Goal: Navigation & Orientation: Find specific page/section

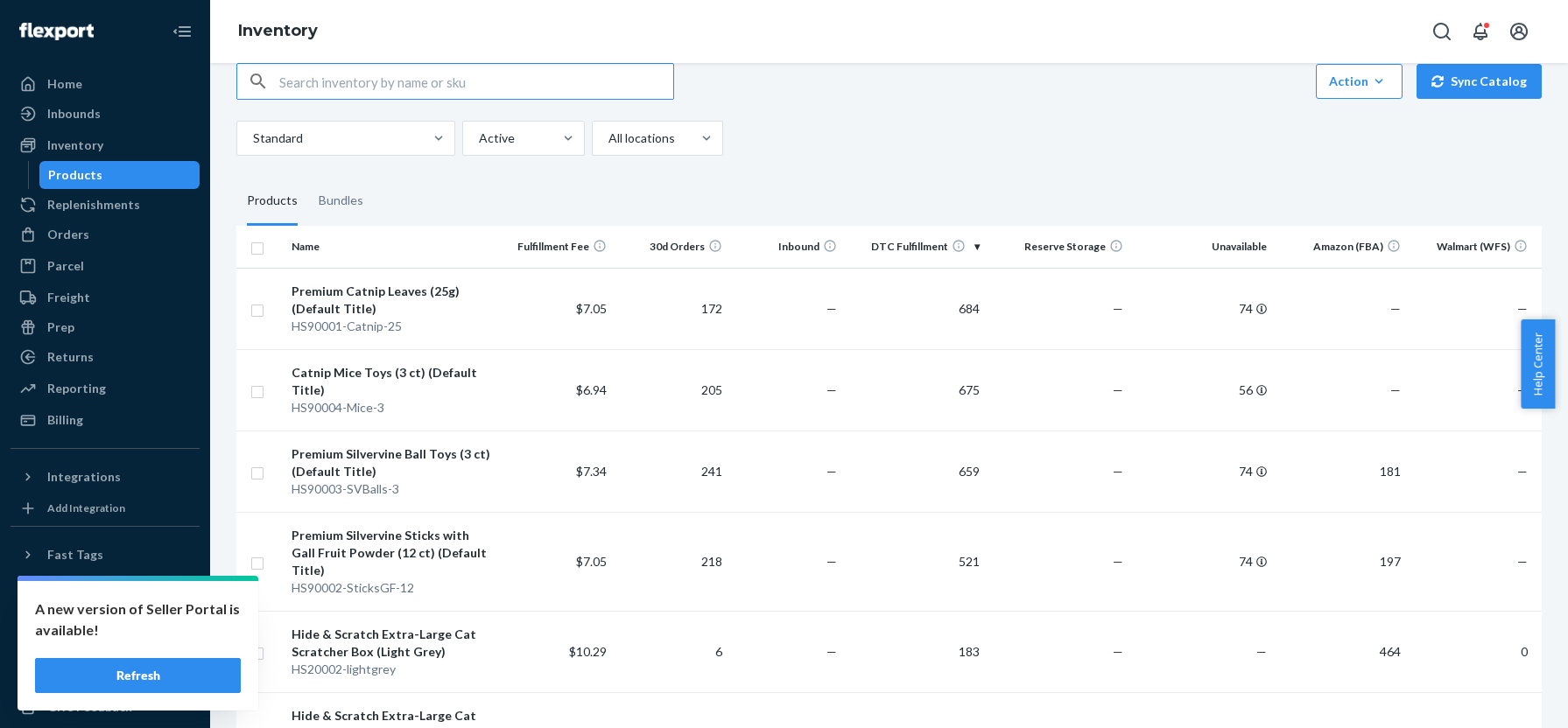
scroll to position [311, 0]
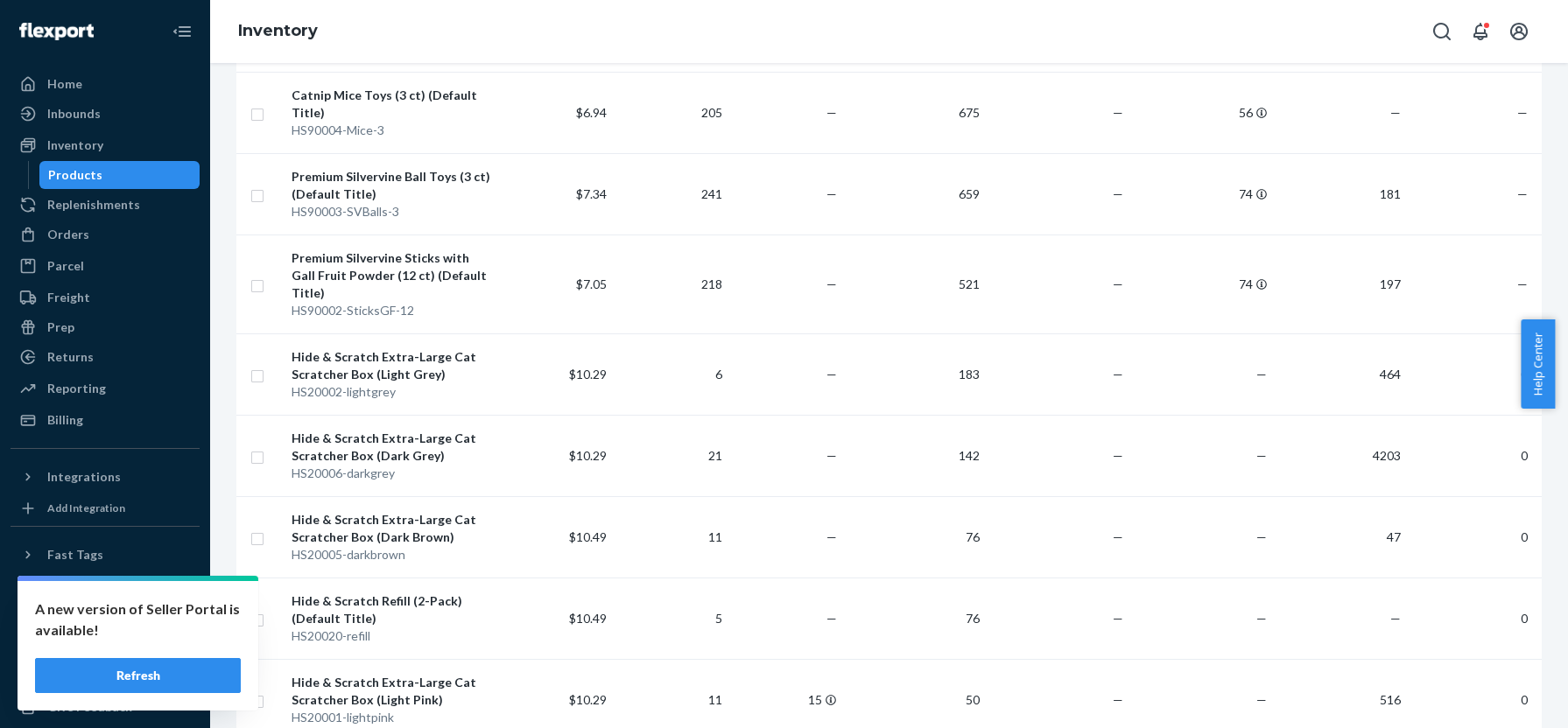
click at [142, 679] on button "Refresh" at bounding box center [138, 676] width 206 height 35
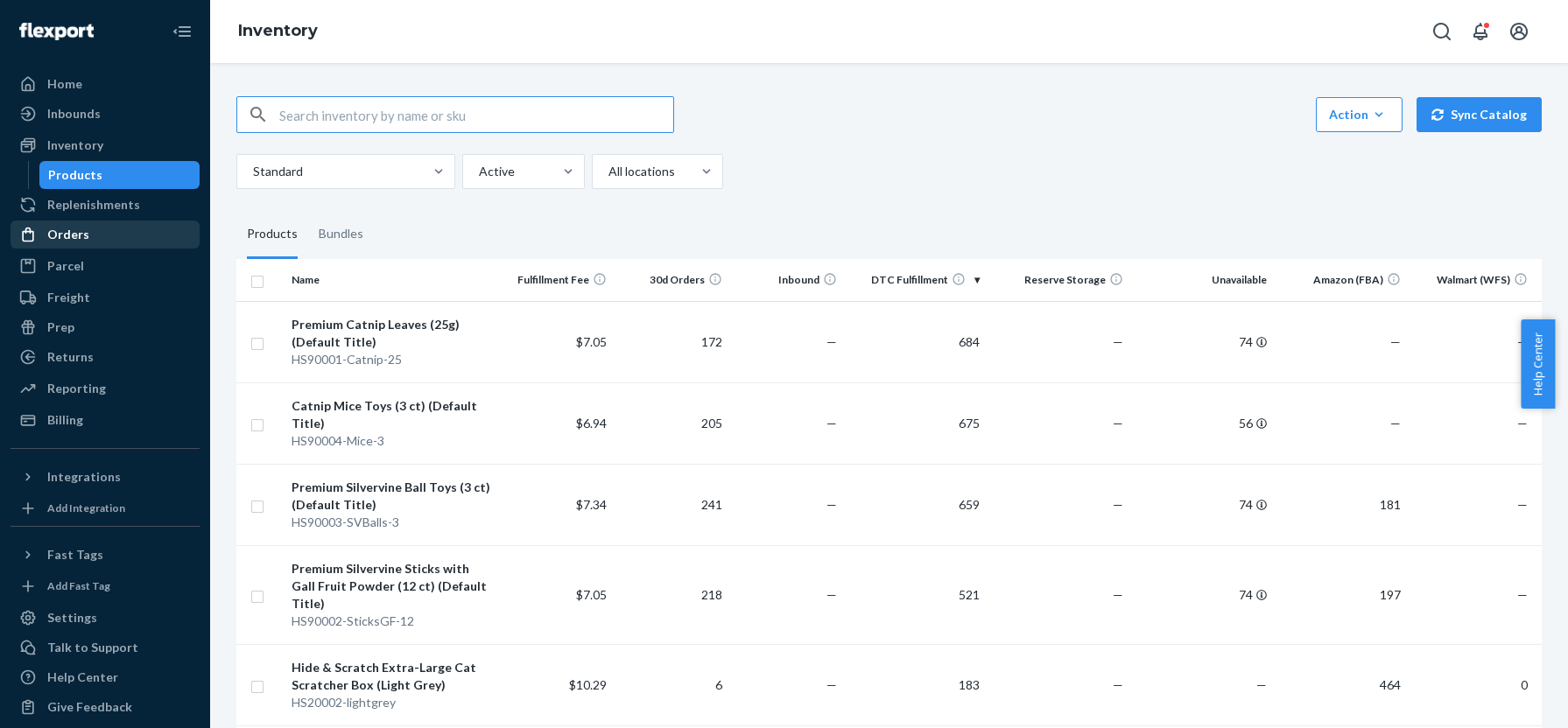
click at [70, 228] on div "Orders" at bounding box center [68, 234] width 42 height 18
